Goal: Task Accomplishment & Management: Manage account settings

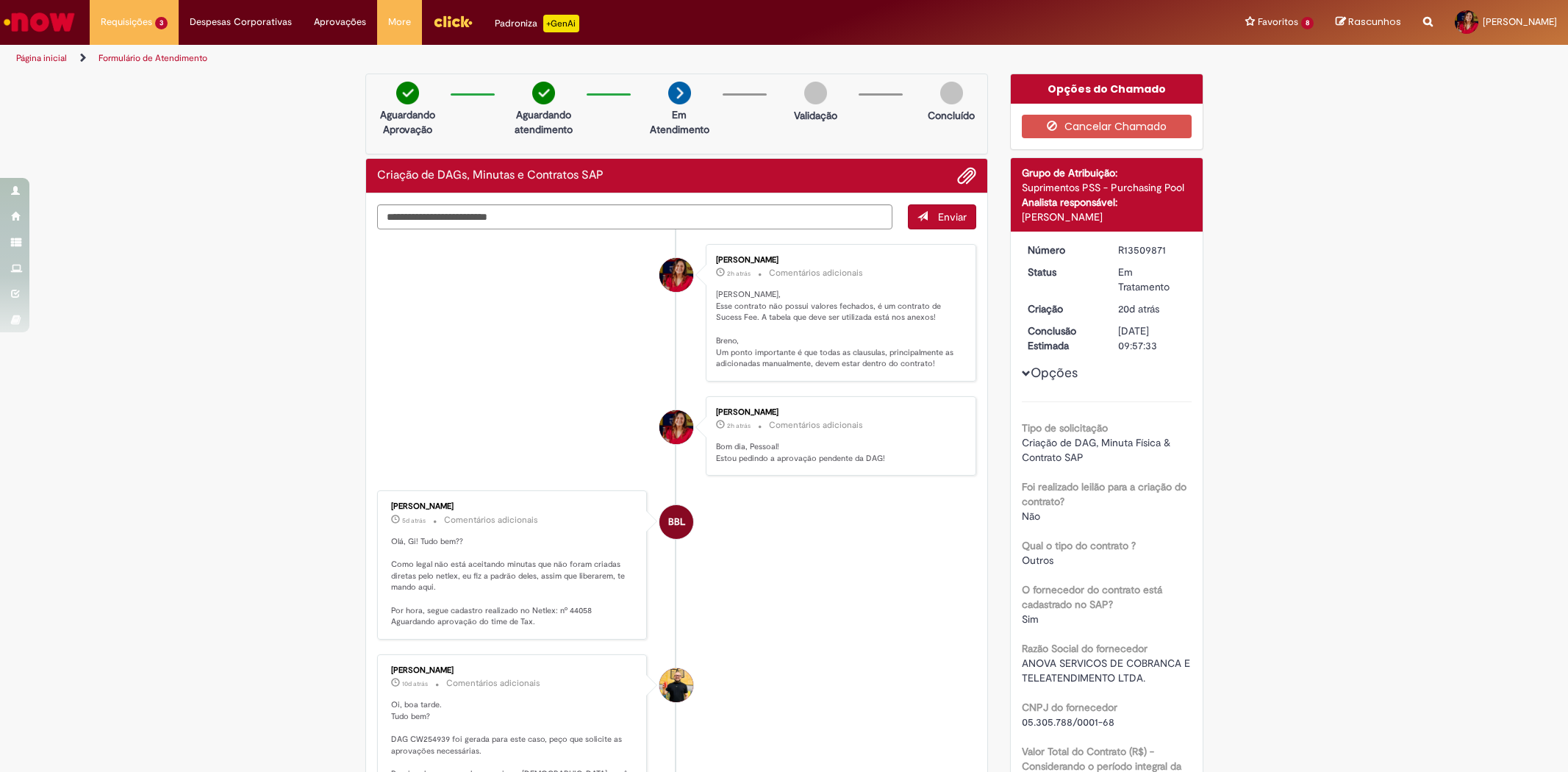
click at [44, 27] on img "Ir para a Homepage" at bounding box center [39, 22] width 76 height 30
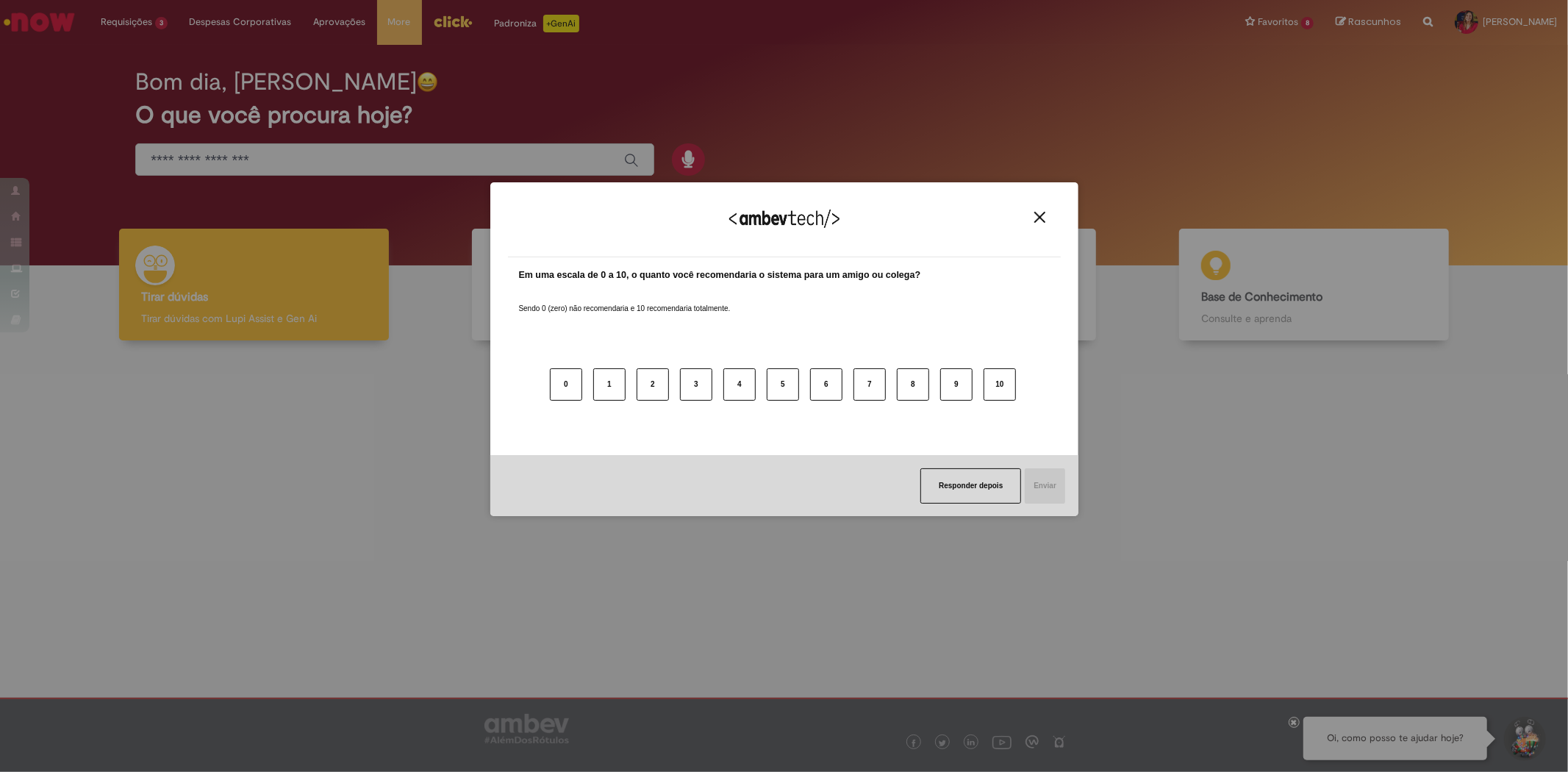
click at [1033, 216] on button "Close" at bounding box center [1040, 217] width 20 height 13
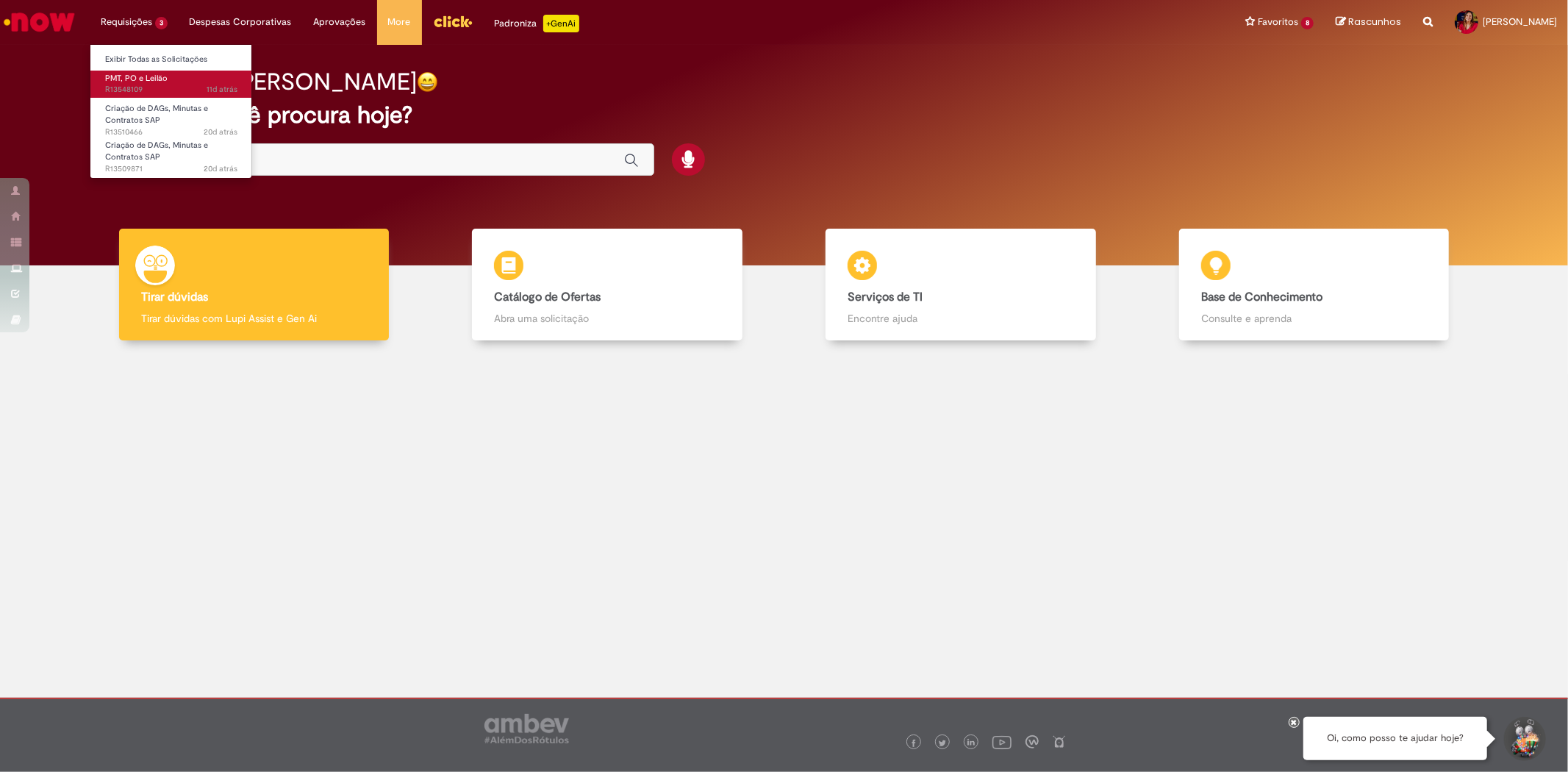
click at [128, 85] on span "11d atrás 11 dias atrás R13548109" at bounding box center [171, 90] width 132 height 12
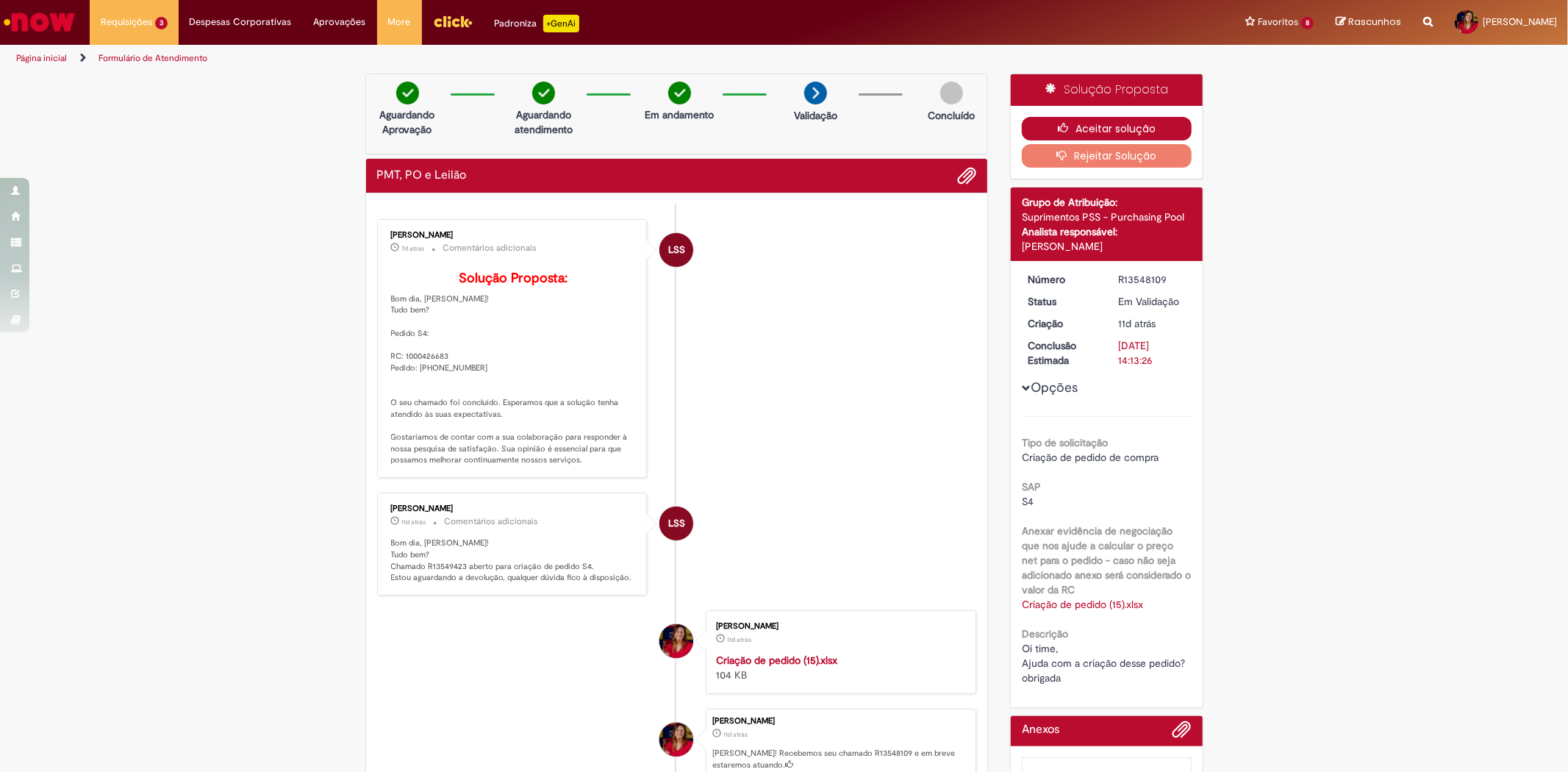
click at [1098, 129] on button "Aceitar solução" at bounding box center [1107, 129] width 170 height 24
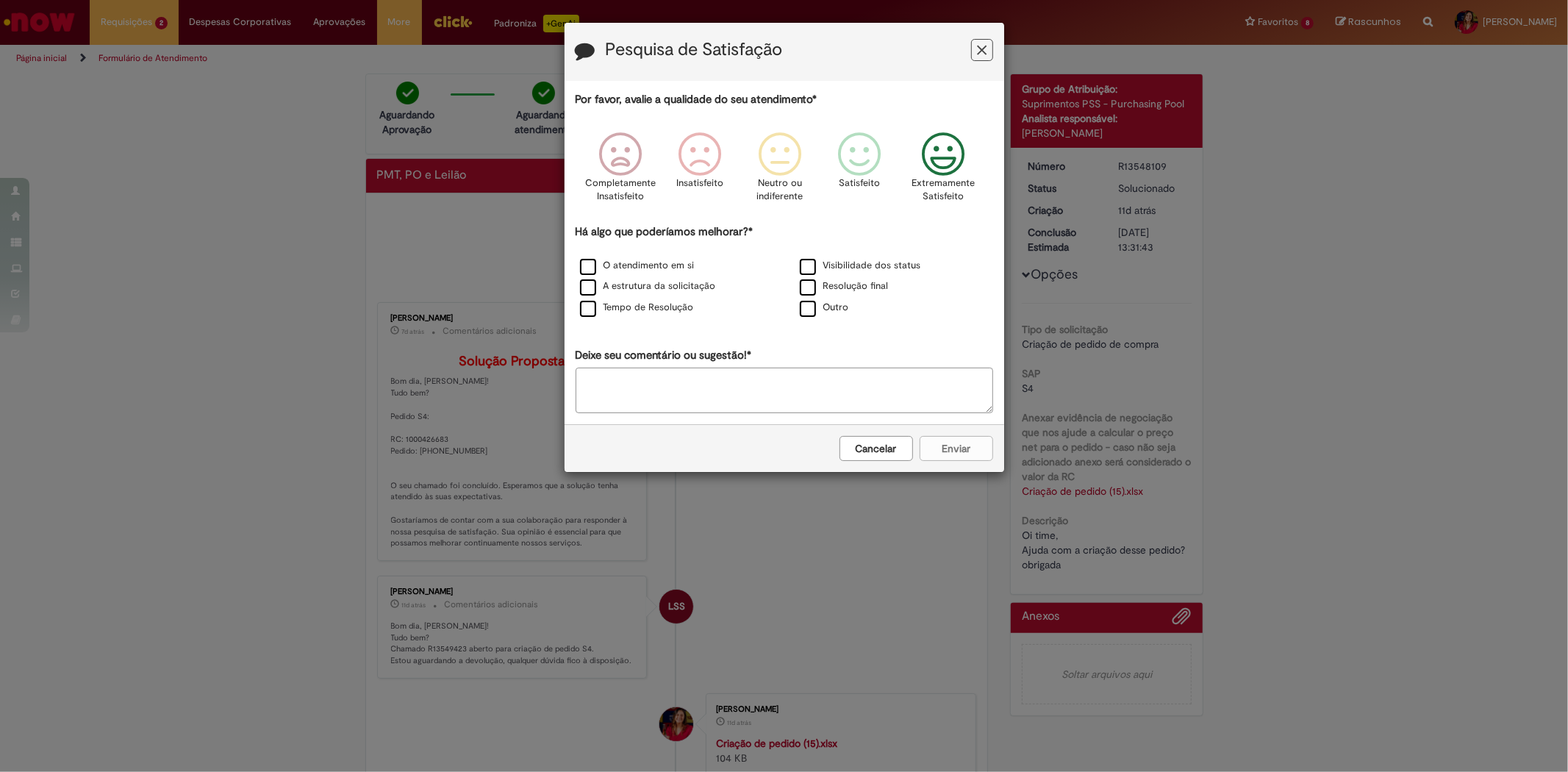
click at [954, 158] on icon "Feedback" at bounding box center [943, 154] width 55 height 44
click at [833, 266] on label "Visibilidade dos status" at bounding box center [860, 266] width 121 height 14
click at [960, 449] on button "Enviar" at bounding box center [957, 448] width 74 height 25
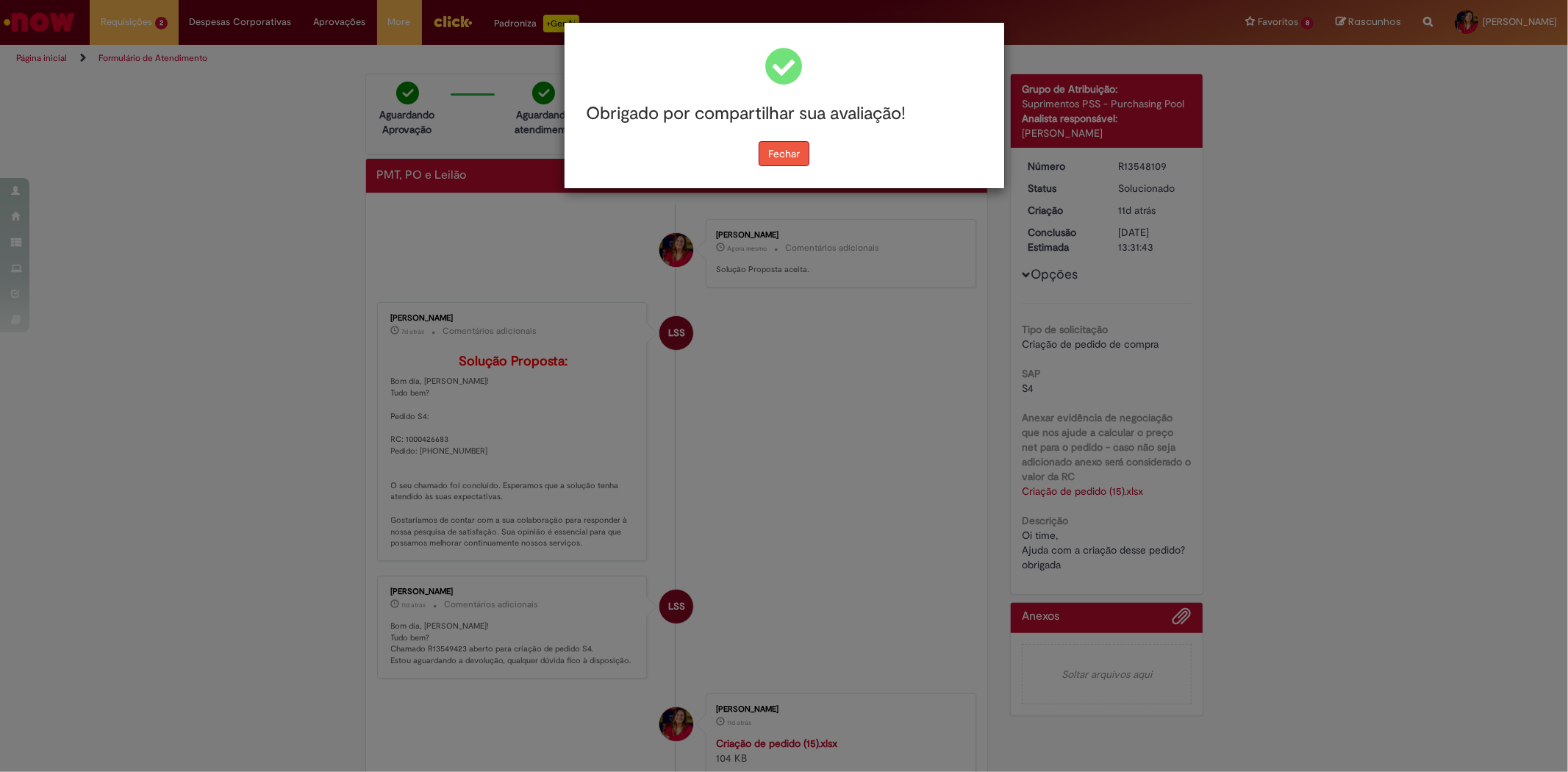
click at [774, 156] on button "Fechar" at bounding box center [784, 154] width 51 height 25
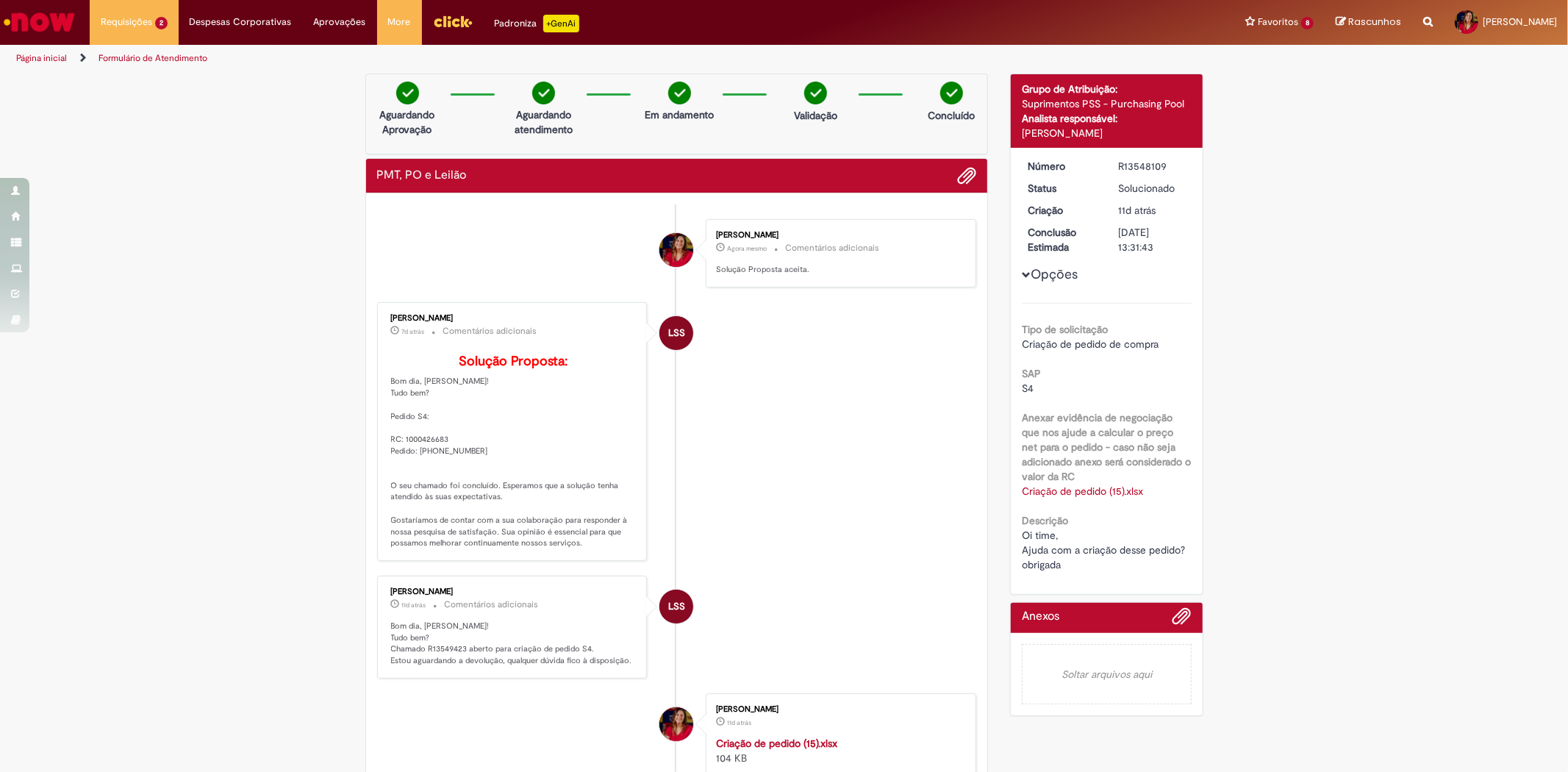
click at [25, 25] on img "Ir para a Homepage" at bounding box center [39, 22] width 76 height 30
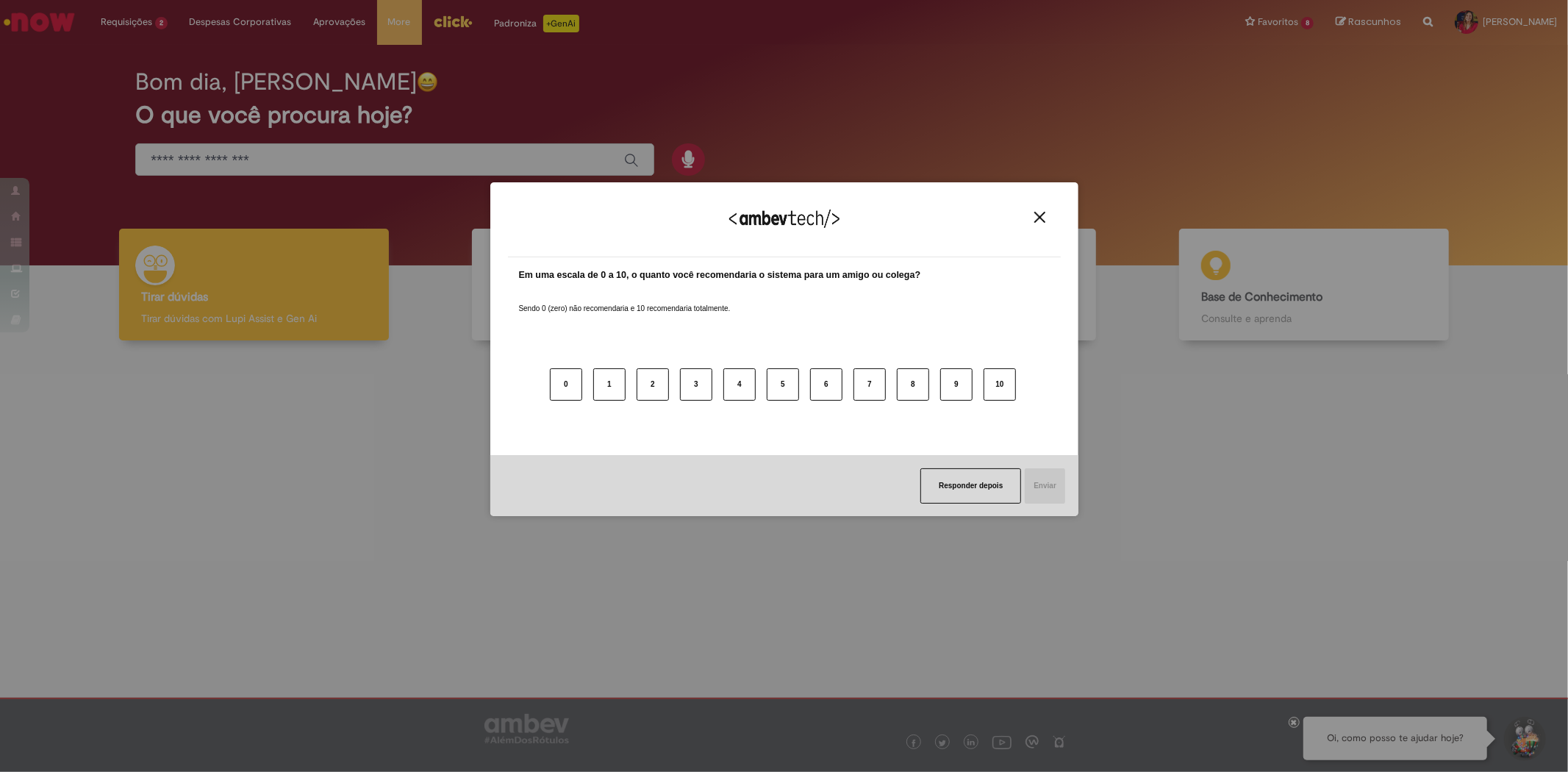
click at [1035, 219] on img "Close" at bounding box center [1040, 217] width 11 height 11
